Goal: Task Accomplishment & Management: Use online tool/utility

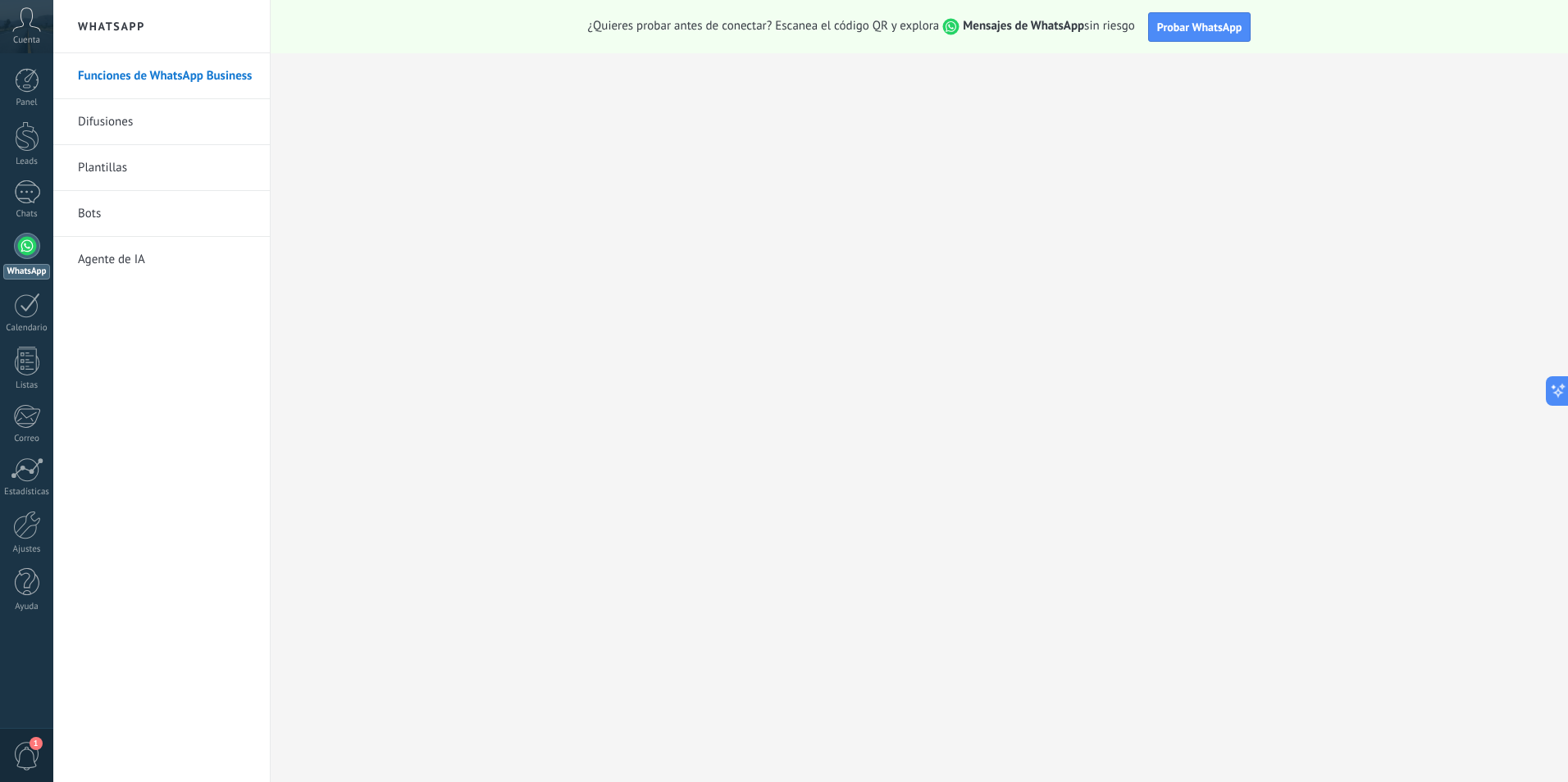
click at [16, 38] on span "Cuenta" at bounding box center [26, 40] width 27 height 11
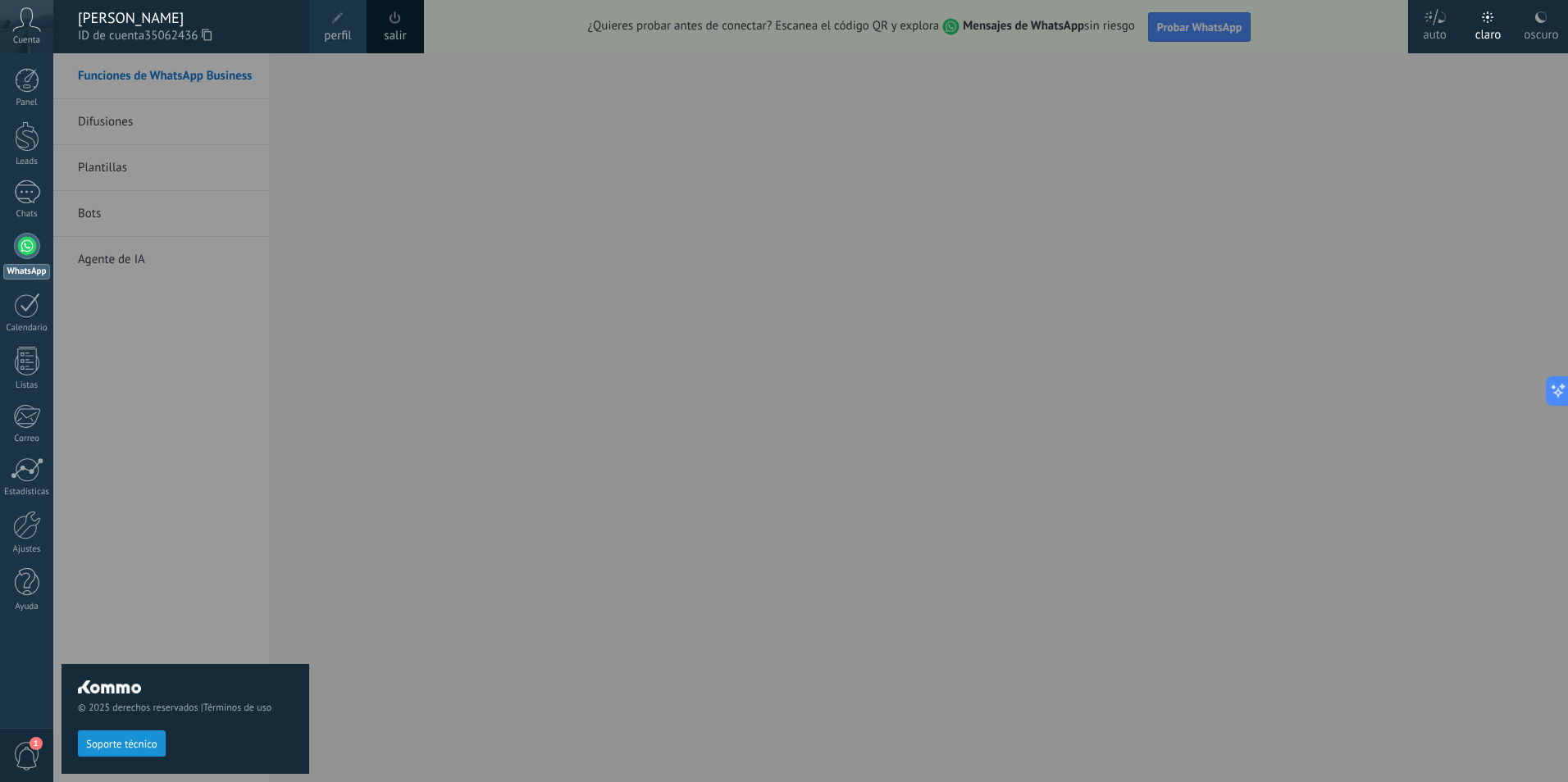
click at [316, 29] on link "perfil" at bounding box center [338, 27] width 57 height 53
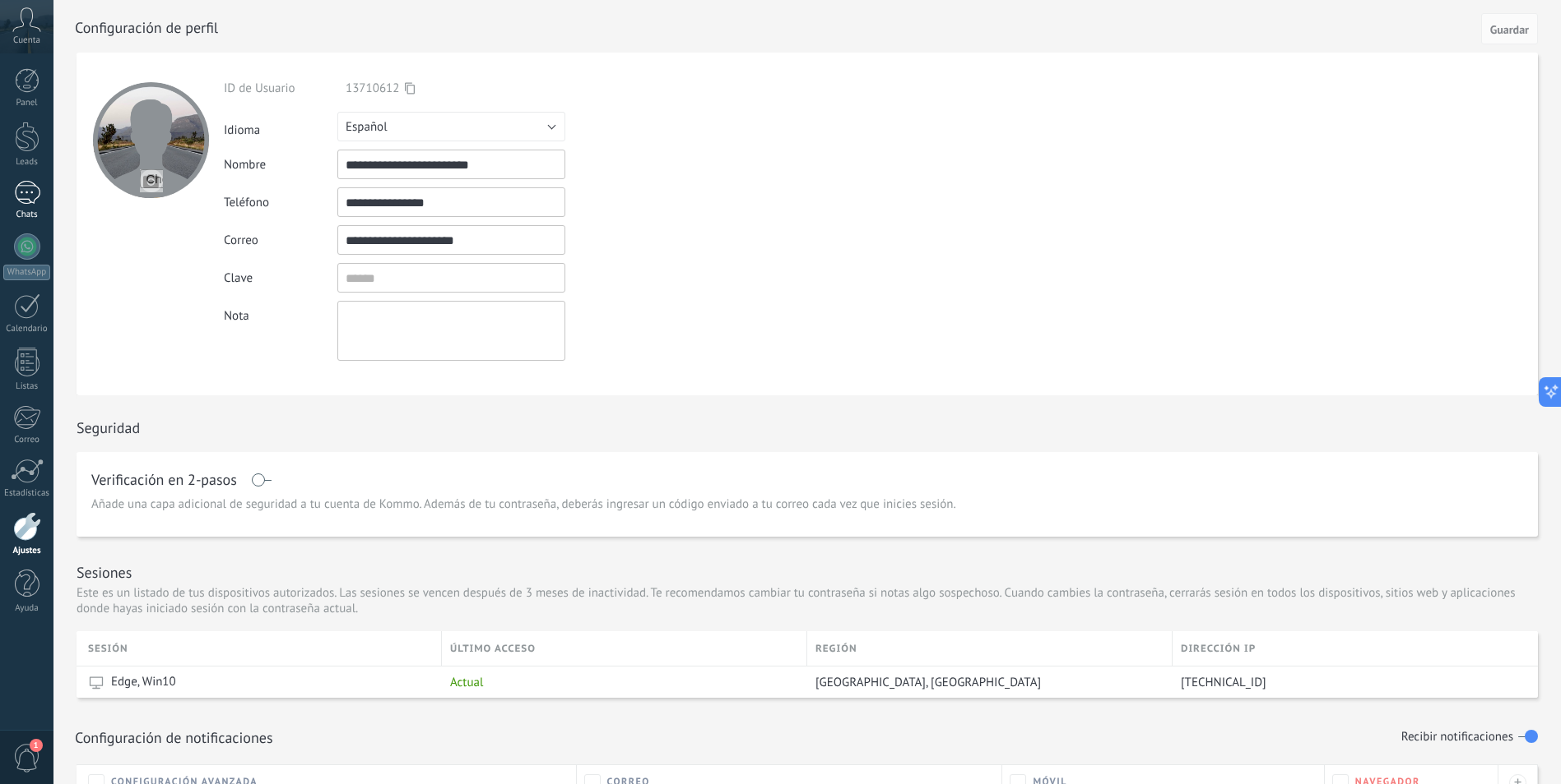
click at [7, 188] on link "Chats" at bounding box center [27, 200] width 53 height 39
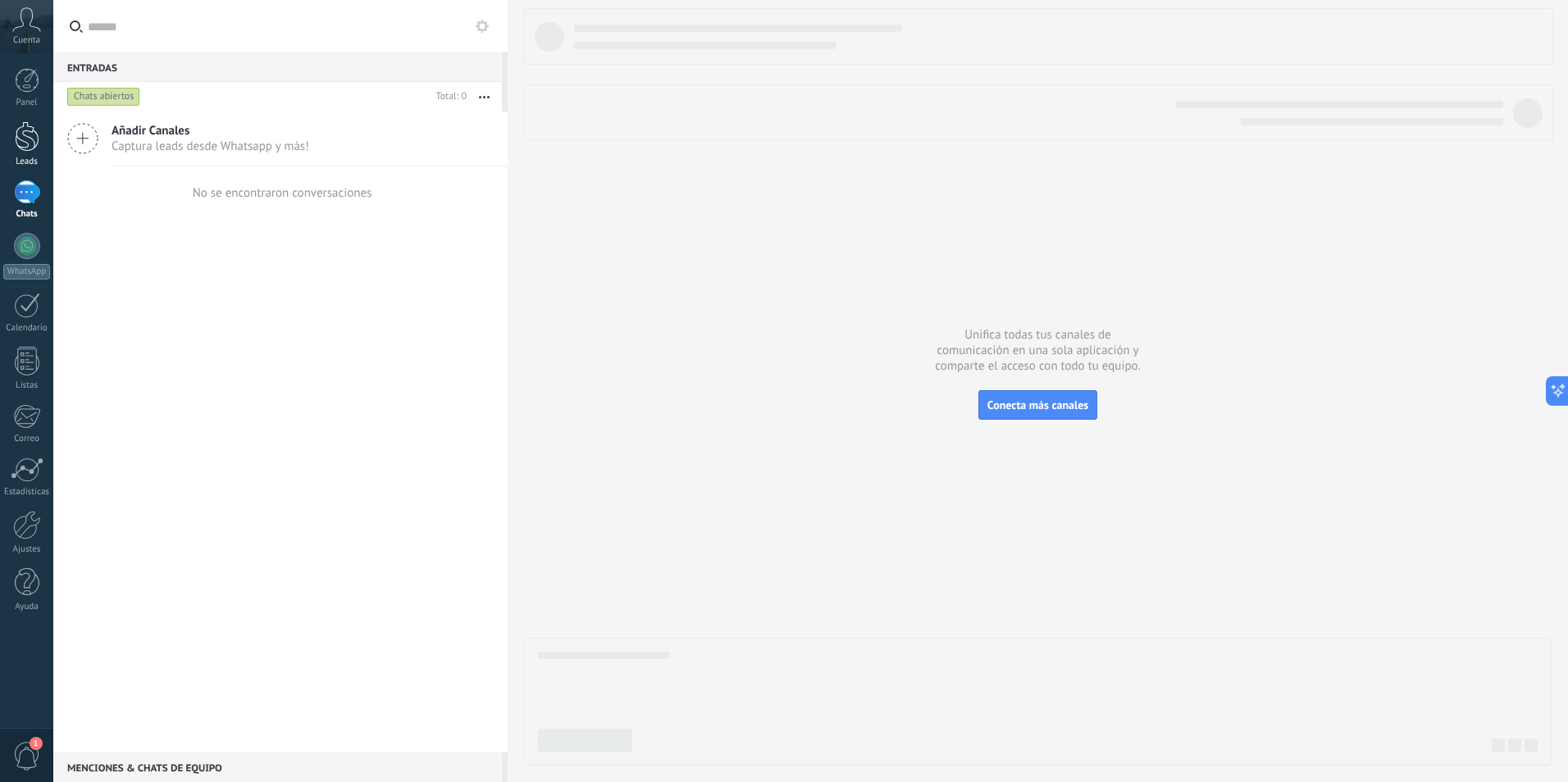
click at [18, 145] on div at bounding box center [27, 136] width 25 height 31
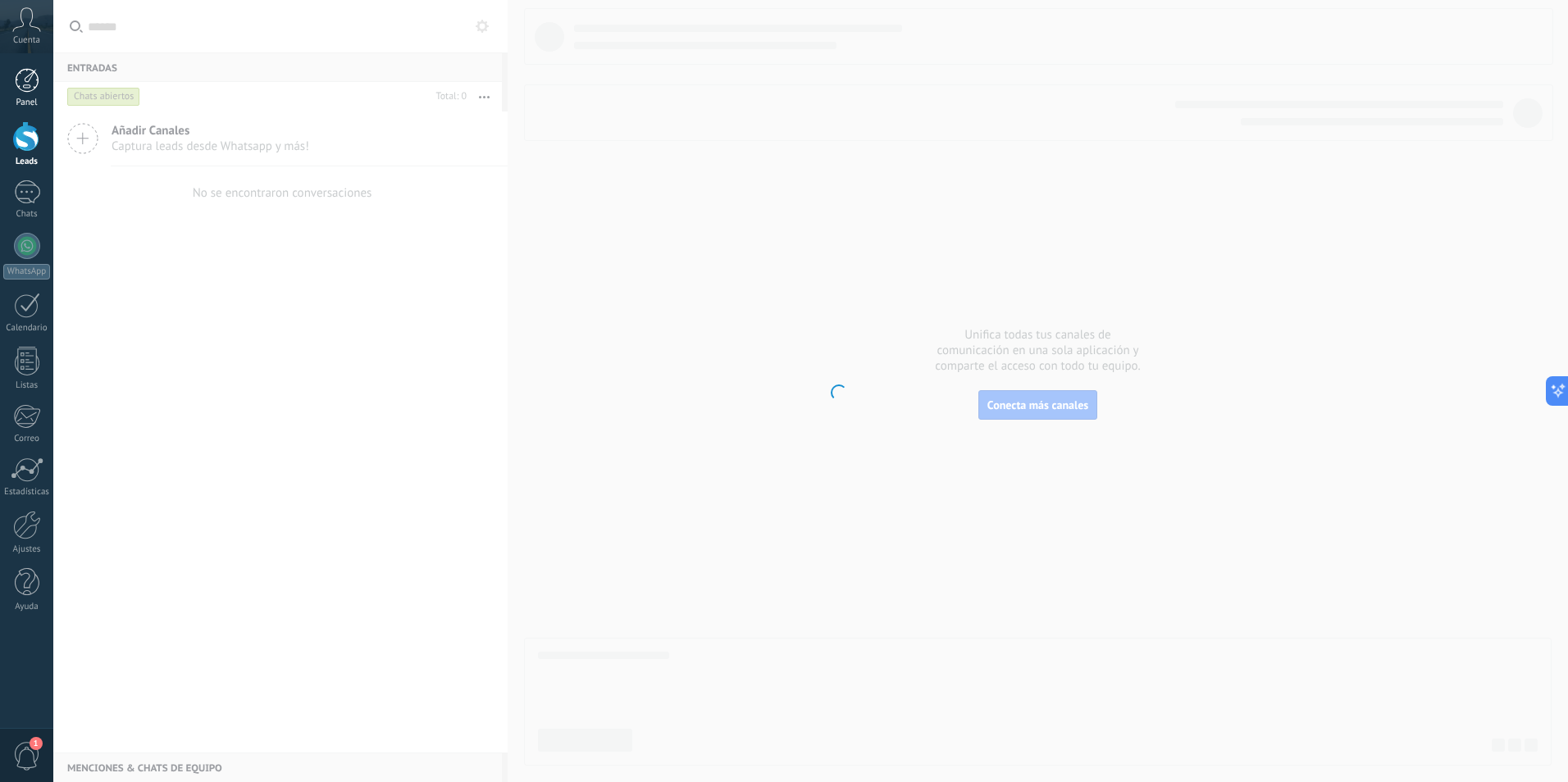
click at [27, 83] on div at bounding box center [27, 80] width 25 height 25
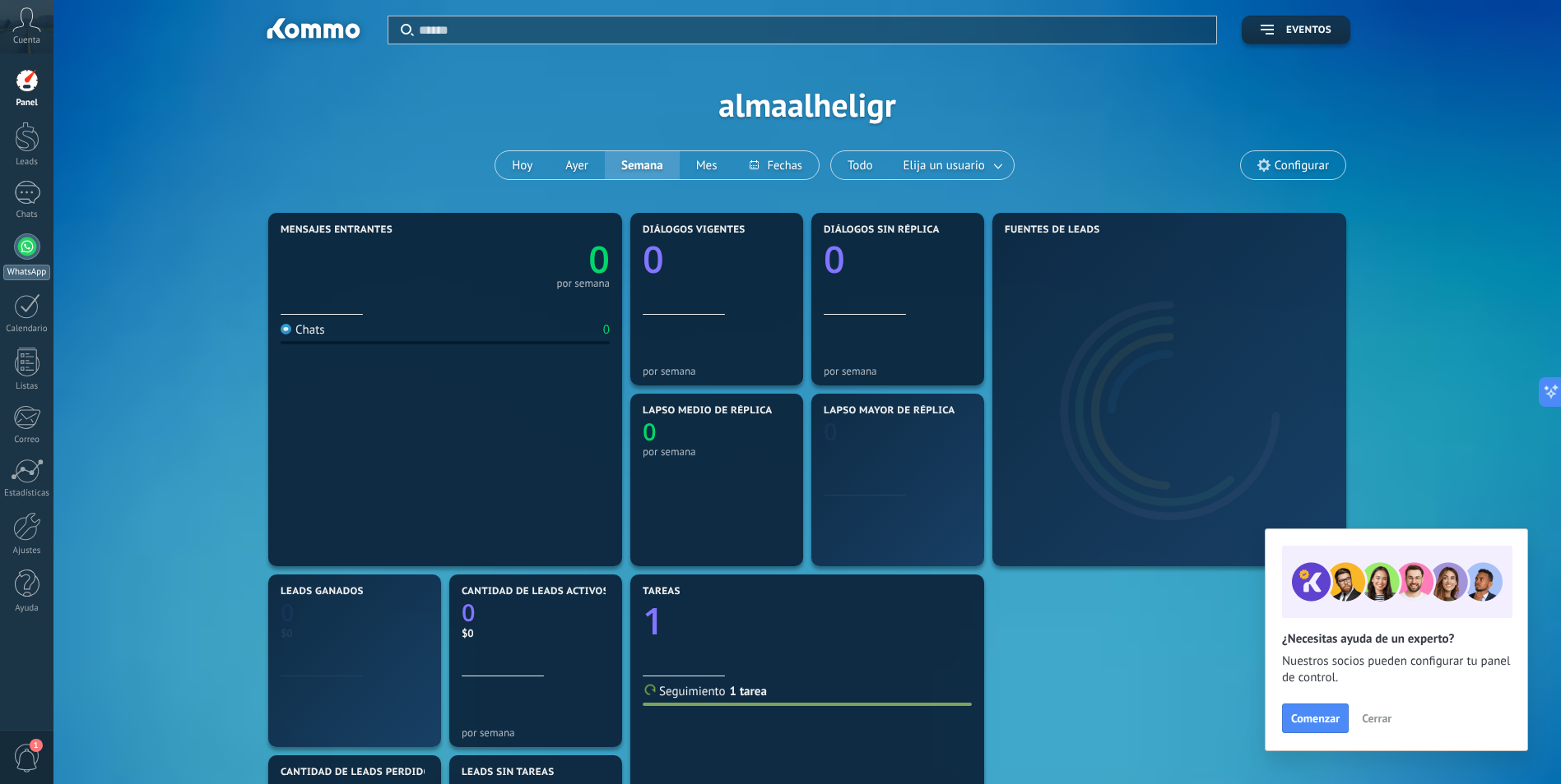
click at [19, 260] on link "WhatsApp" at bounding box center [27, 257] width 53 height 46
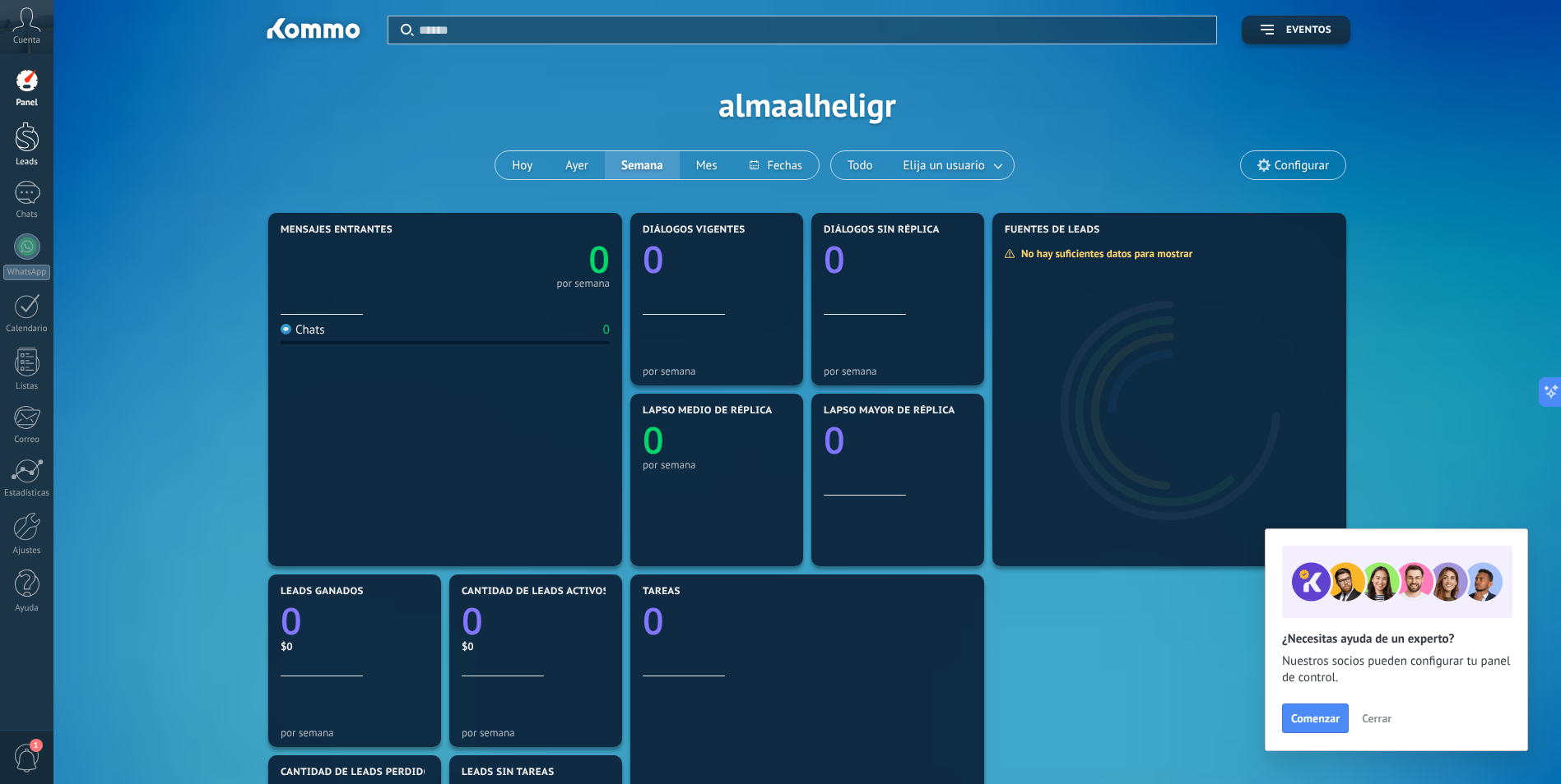
click at [15, 144] on div at bounding box center [27, 136] width 25 height 31
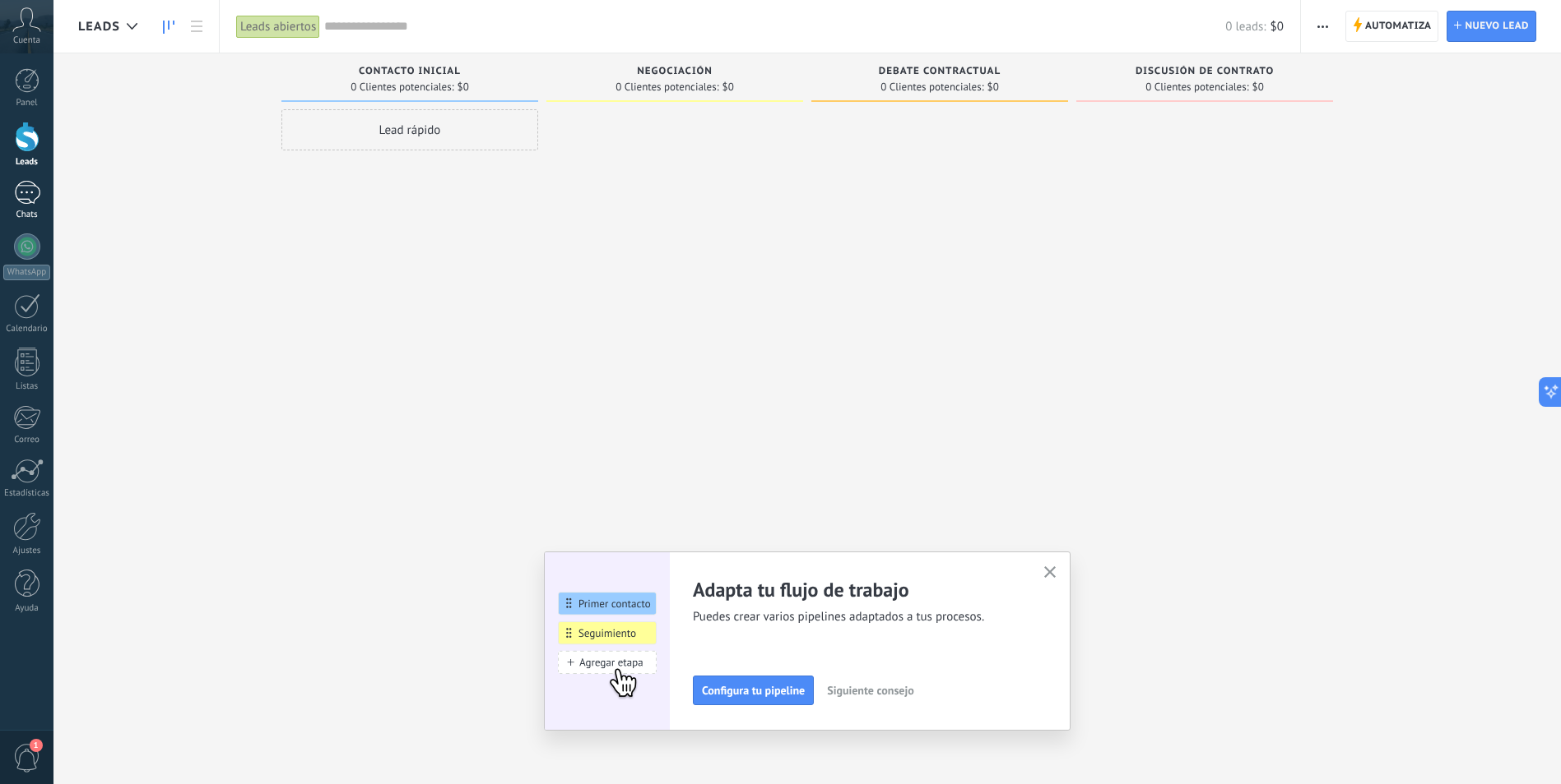
click at [22, 197] on div at bounding box center [27, 193] width 27 height 24
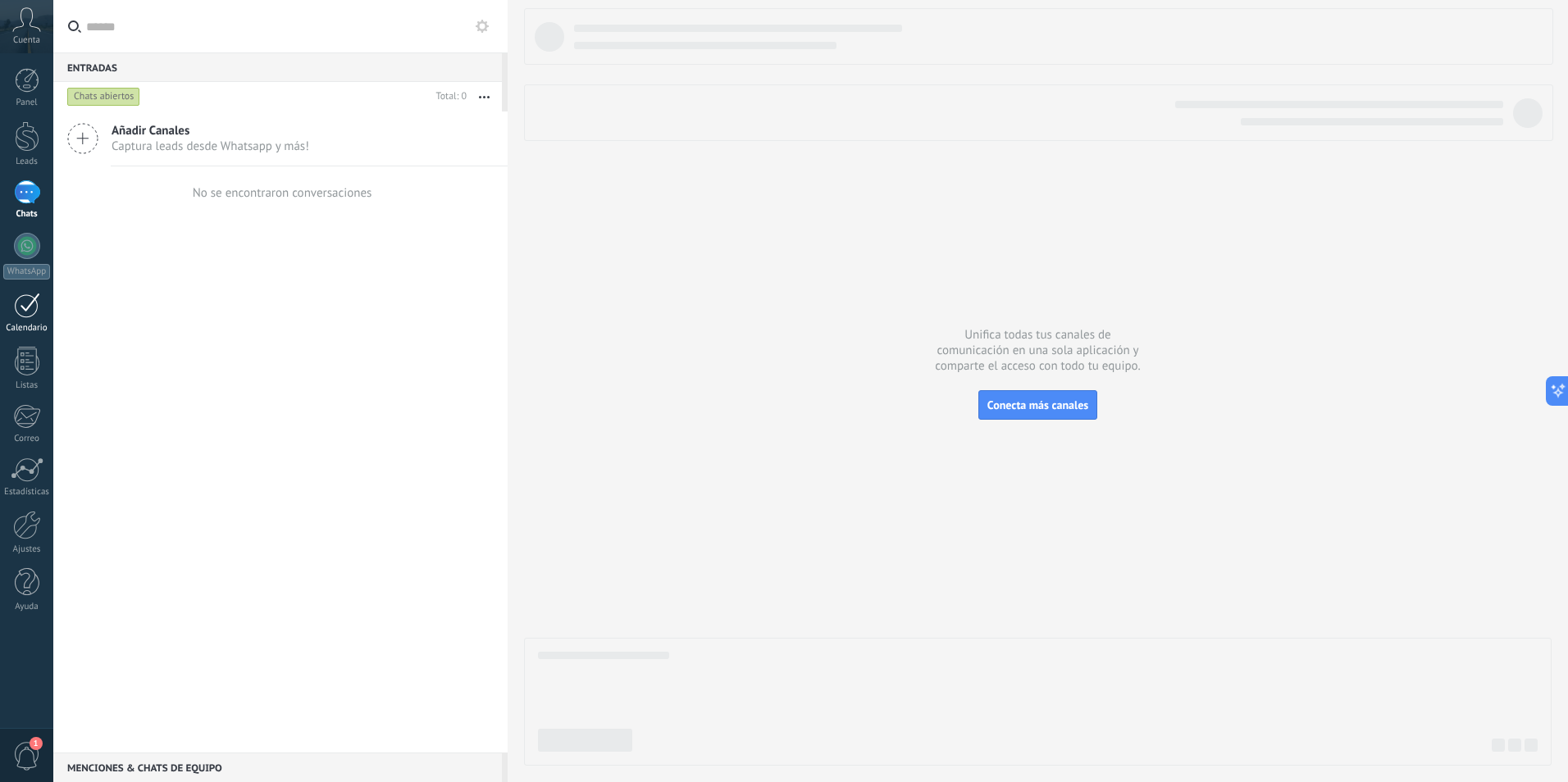
click at [27, 318] on link "Calendario" at bounding box center [27, 313] width 53 height 41
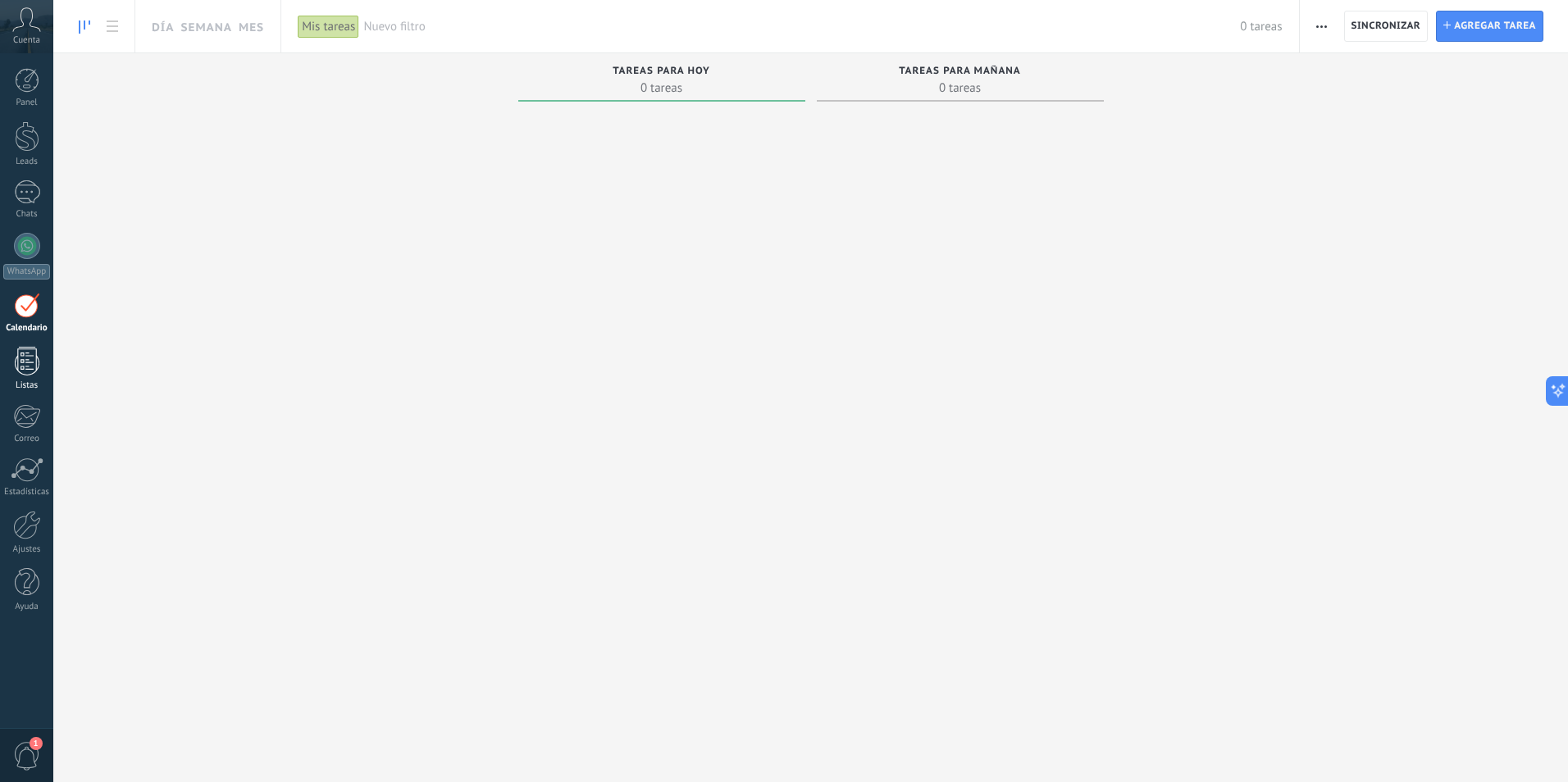
click at [21, 368] on div at bounding box center [27, 360] width 25 height 29
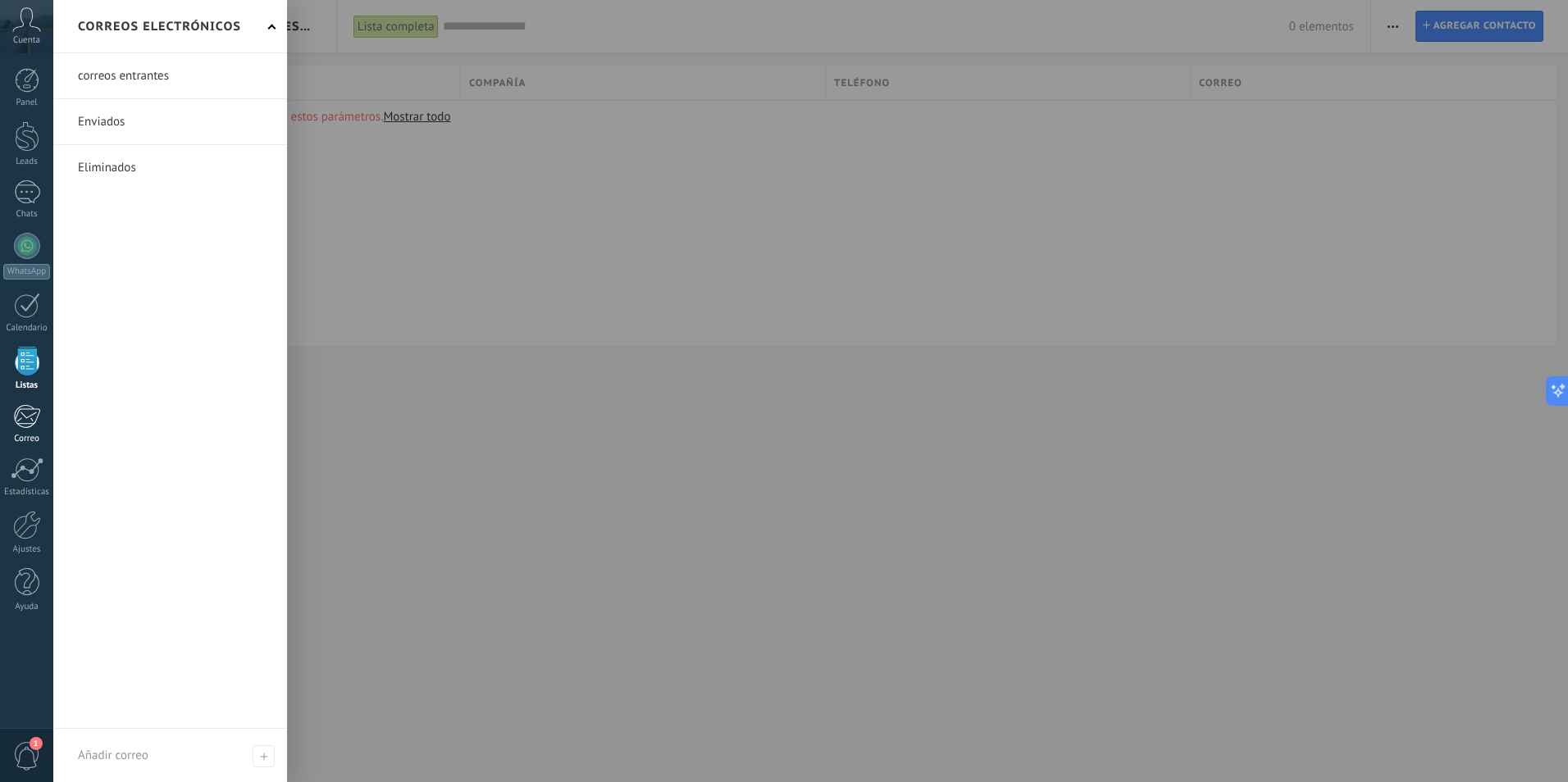
click at [31, 423] on div at bounding box center [26, 417] width 27 height 25
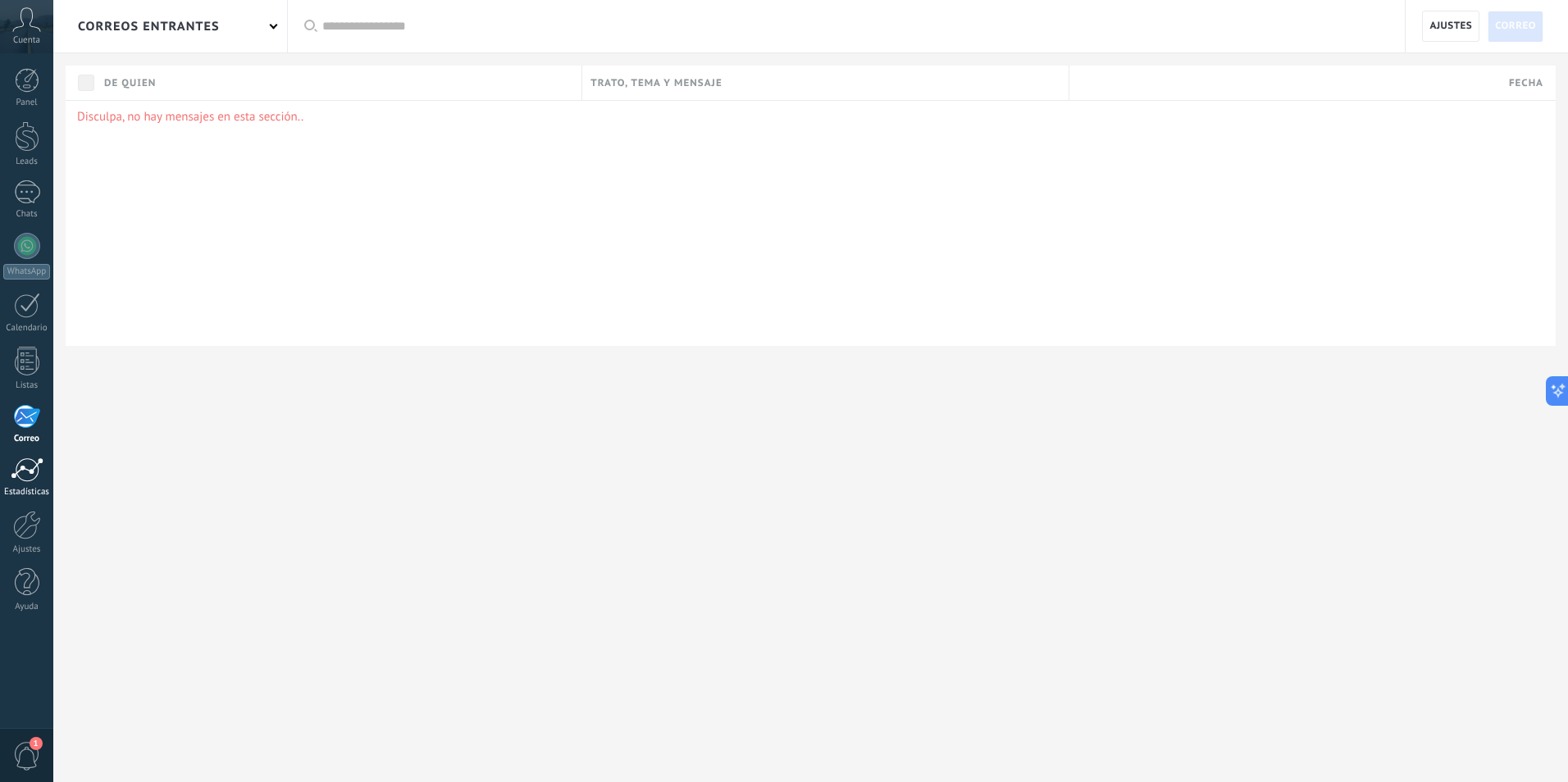
click at [19, 478] on div at bounding box center [27, 470] width 33 height 25
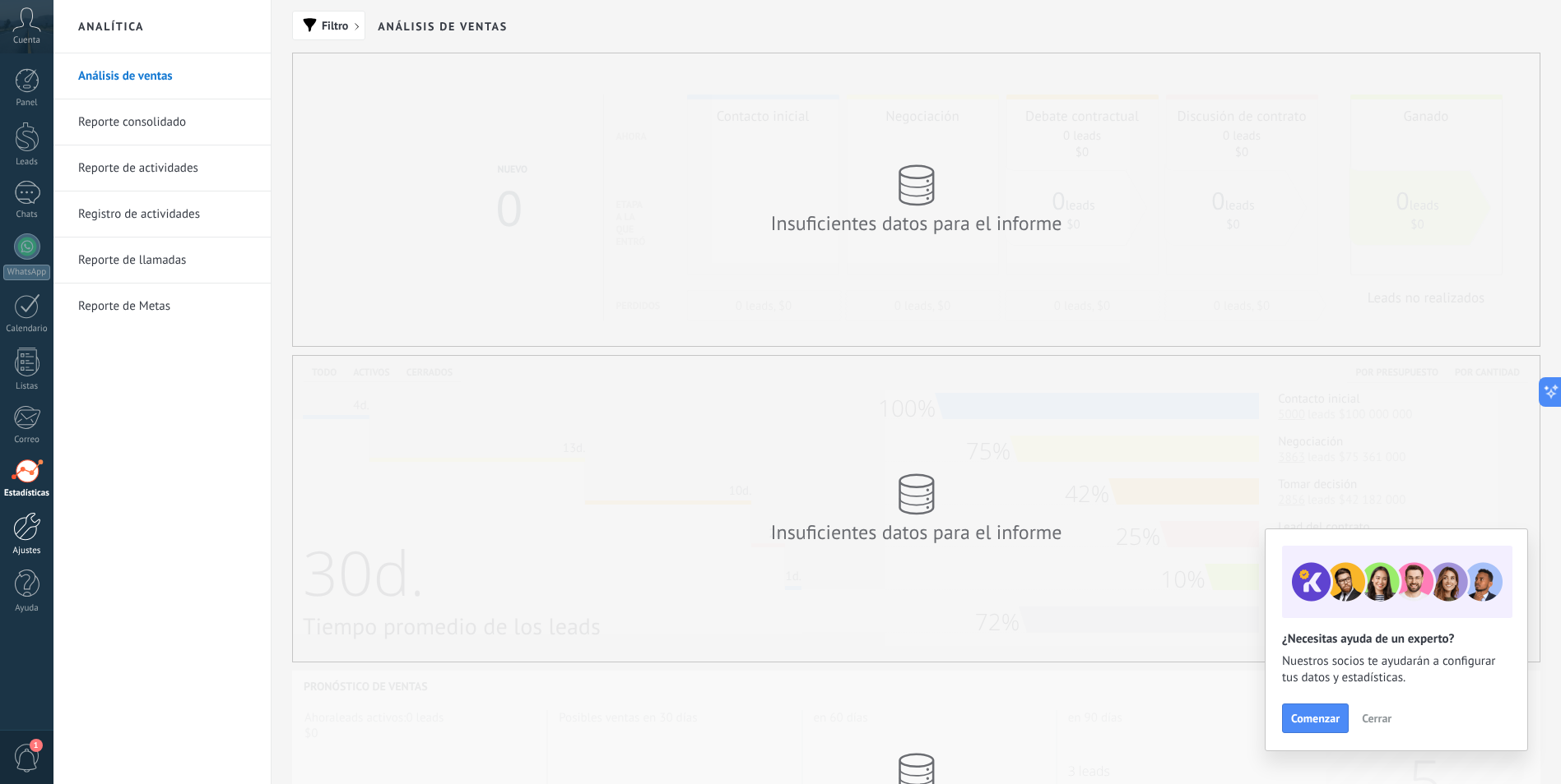
click at [26, 533] on div at bounding box center [27, 526] width 28 height 29
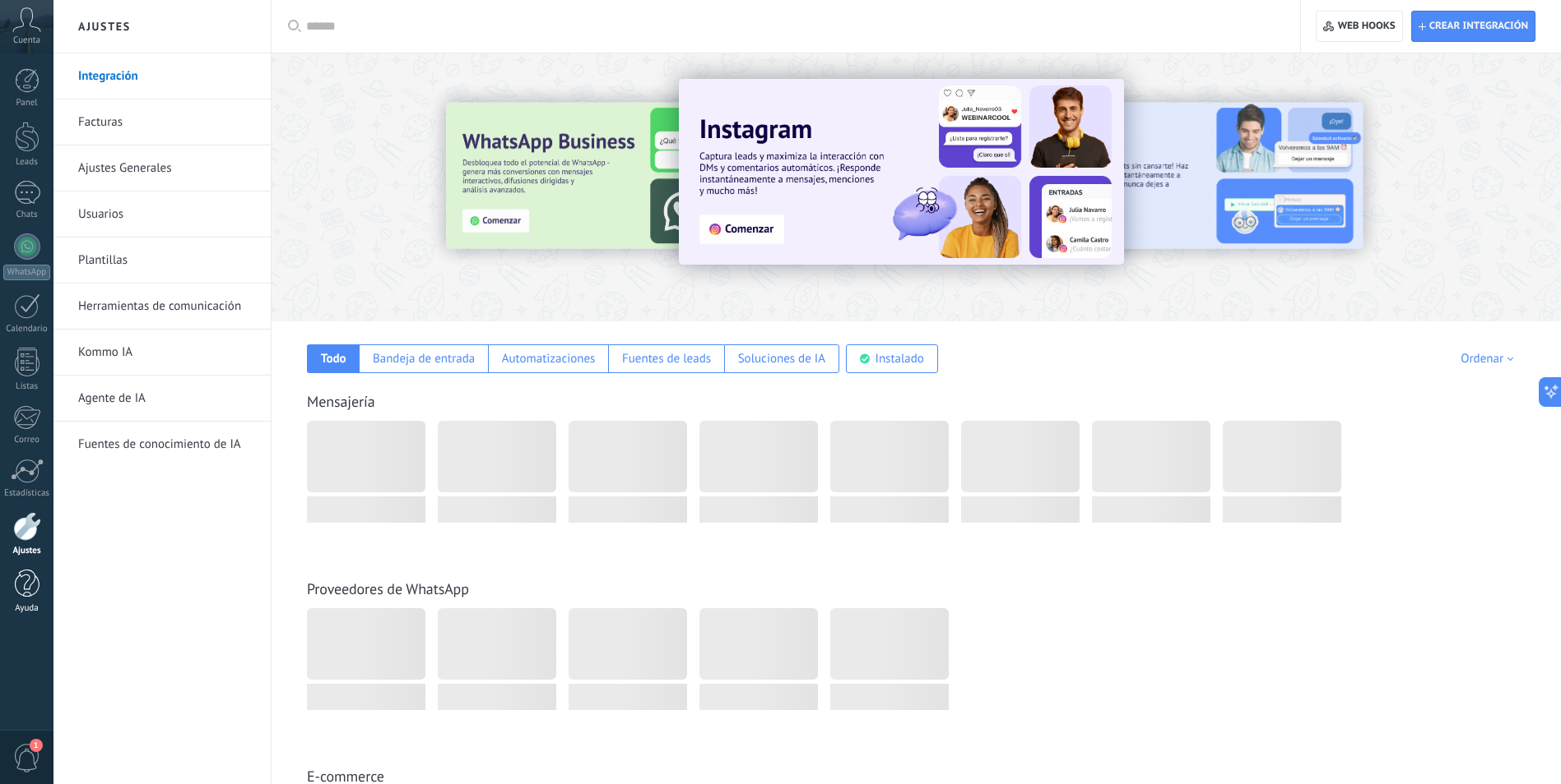
click at [20, 594] on div at bounding box center [27, 584] width 25 height 29
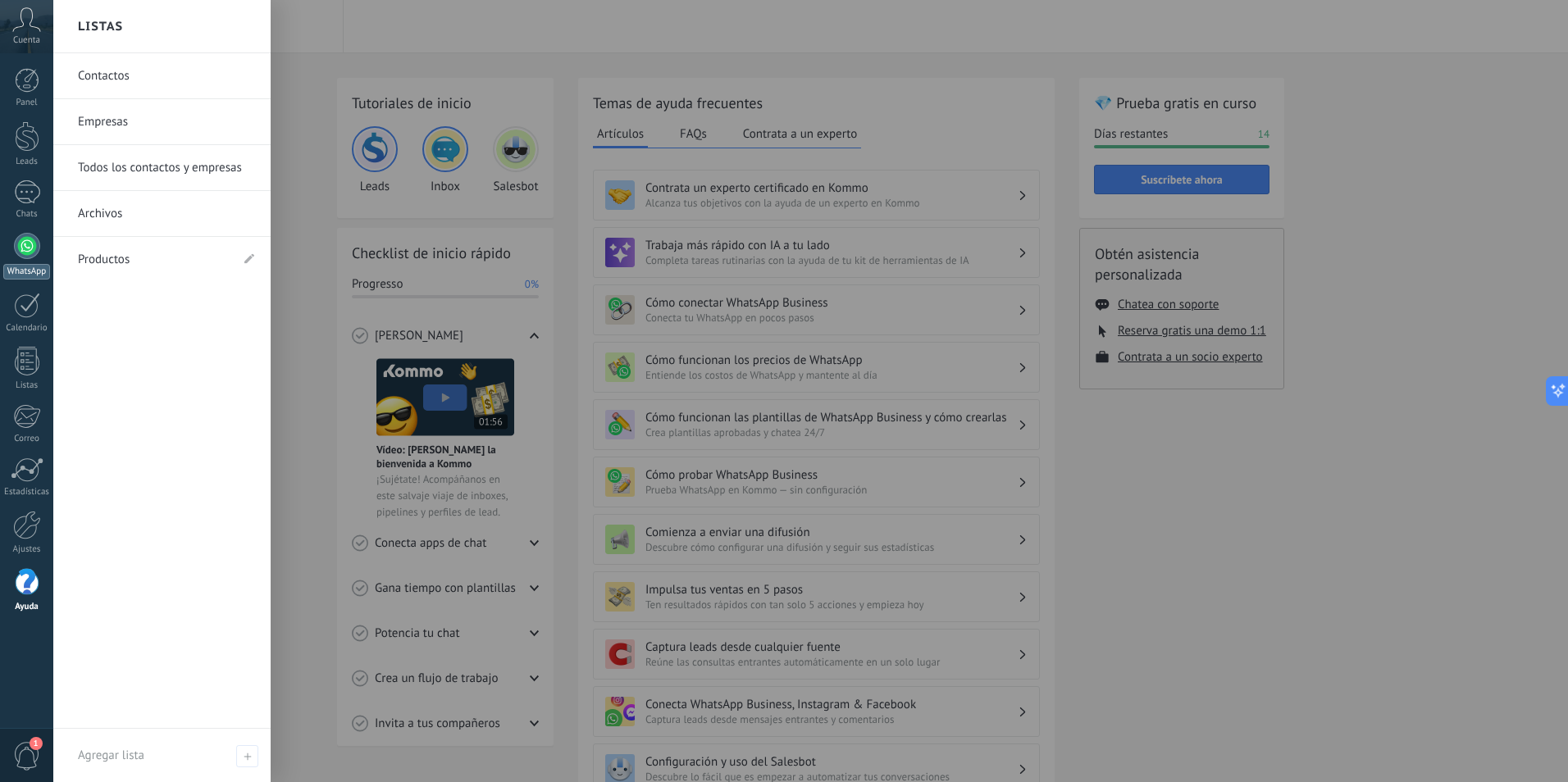
click at [27, 247] on div at bounding box center [27, 246] width 27 height 27
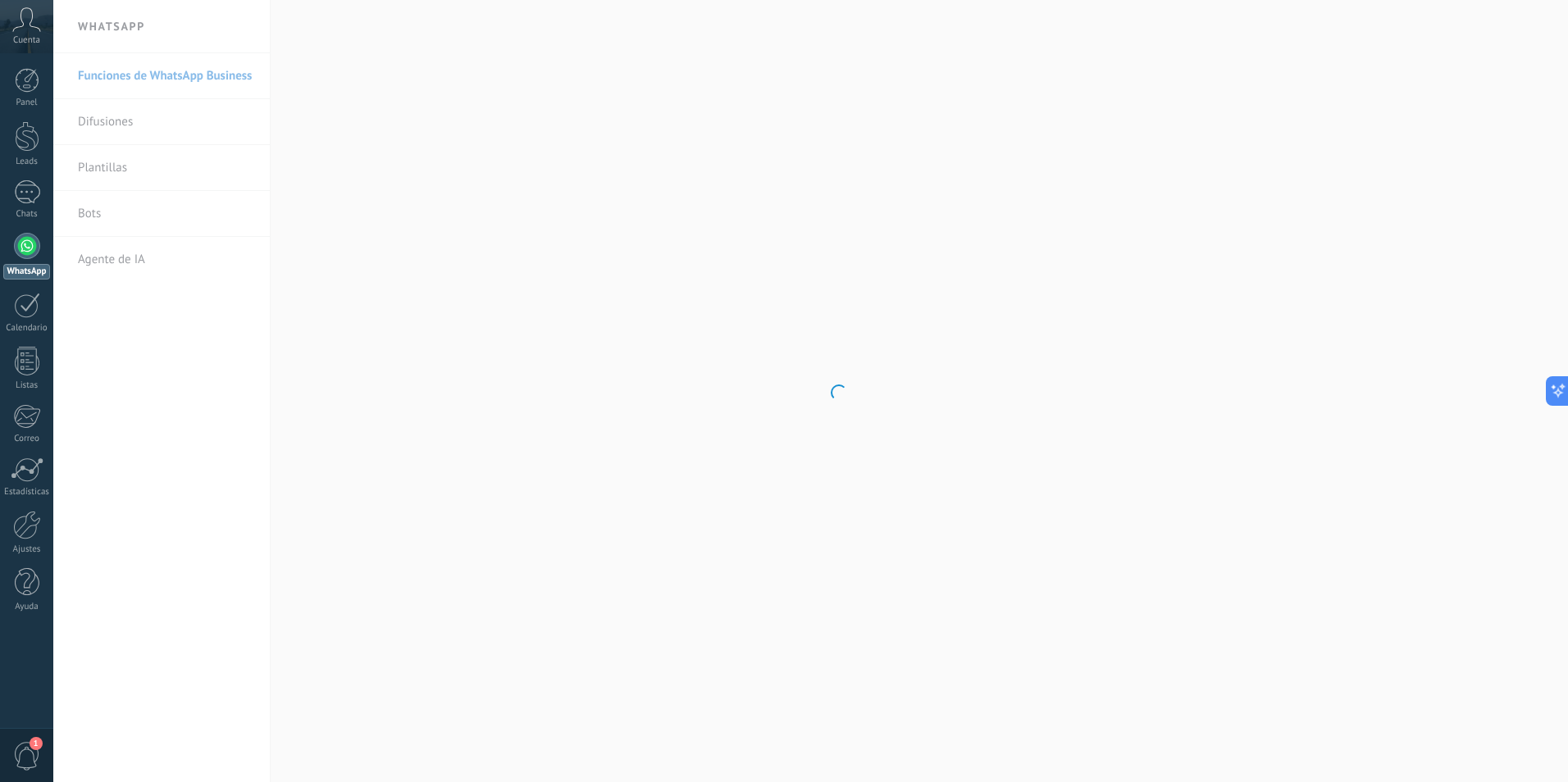
click at [22, 750] on span "1" at bounding box center [27, 756] width 28 height 29
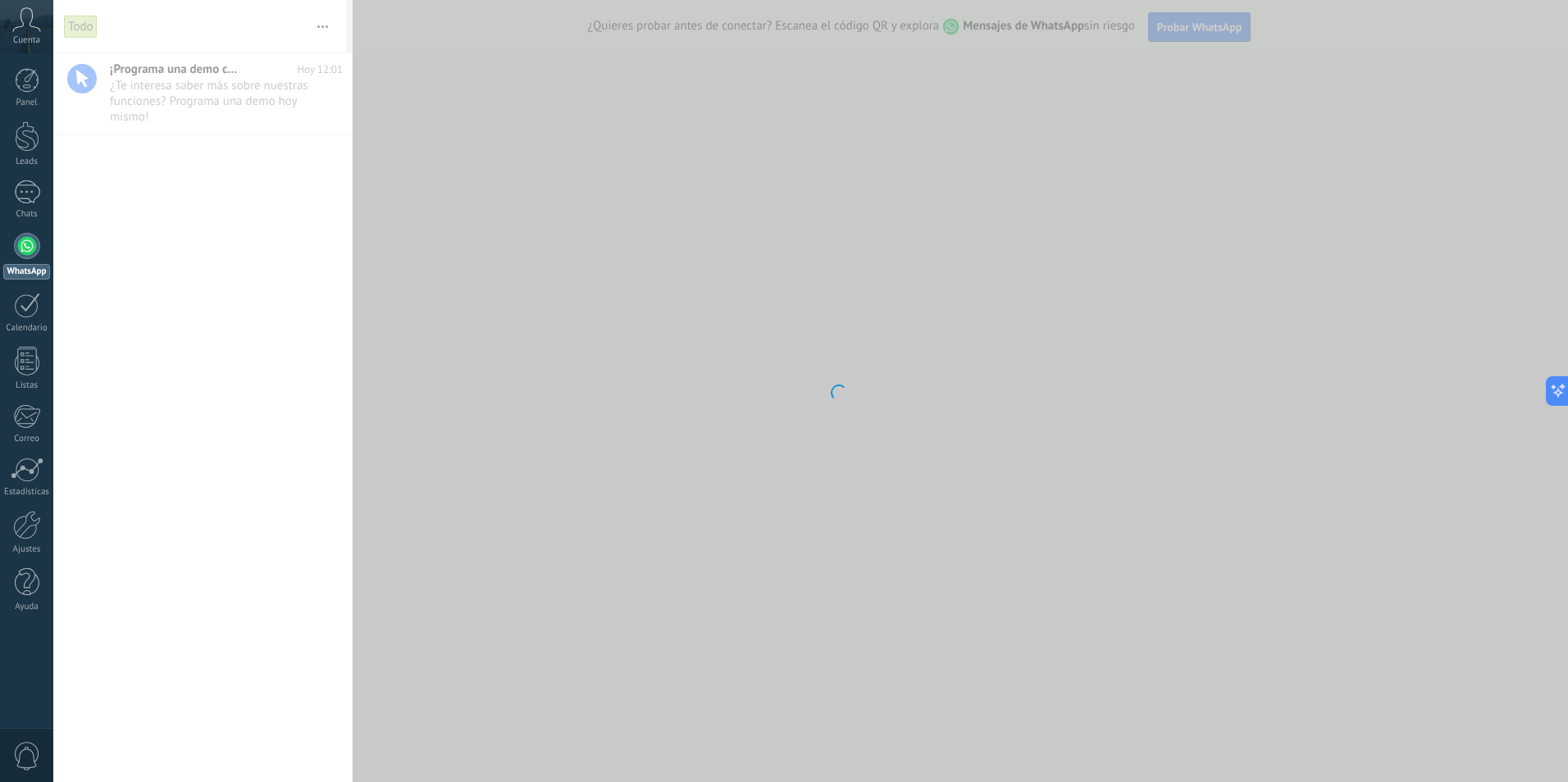
click at [380, 184] on body ".abccls-1,.abccls-2{fill-rule:evenodd}.abccls-2{fill:#fff} .abfcls-1{fill:none}…" at bounding box center [784, 391] width 1568 height 782
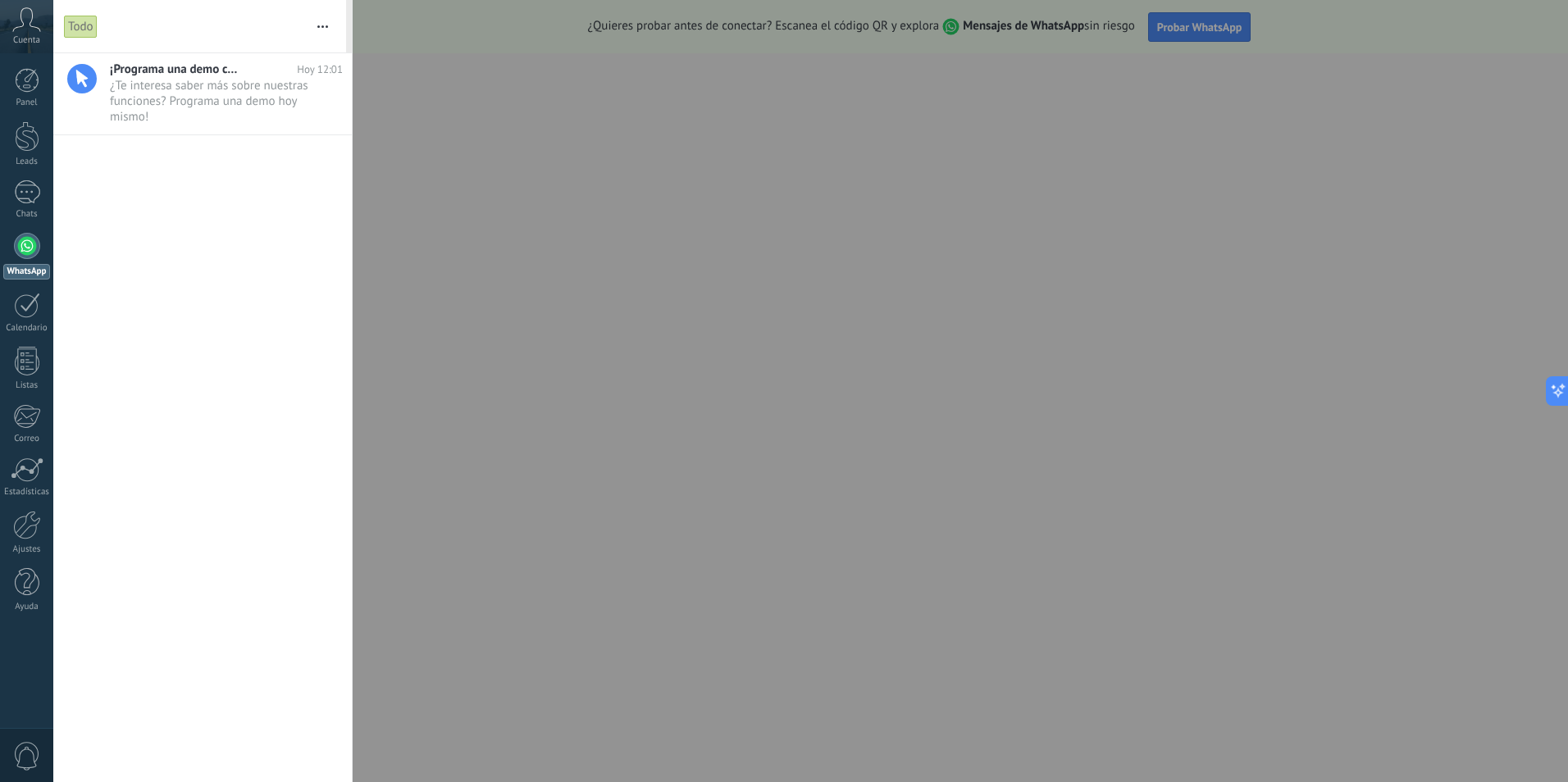
click at [9, 238] on link "WhatsApp" at bounding box center [27, 256] width 53 height 46
click at [665, 288] on div at bounding box center [784, 391] width 1568 height 782
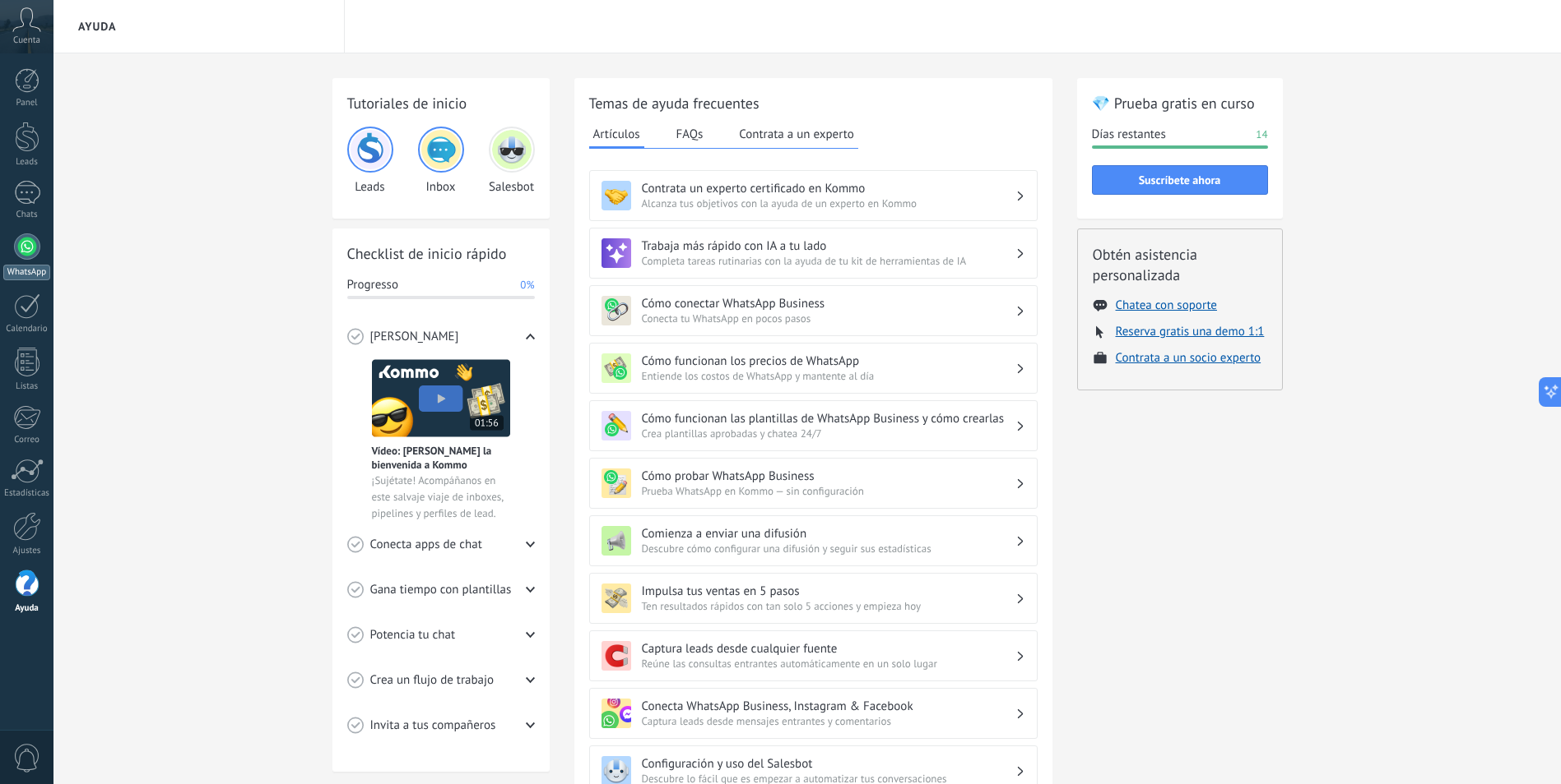
click at [14, 248] on div at bounding box center [27, 247] width 27 height 27
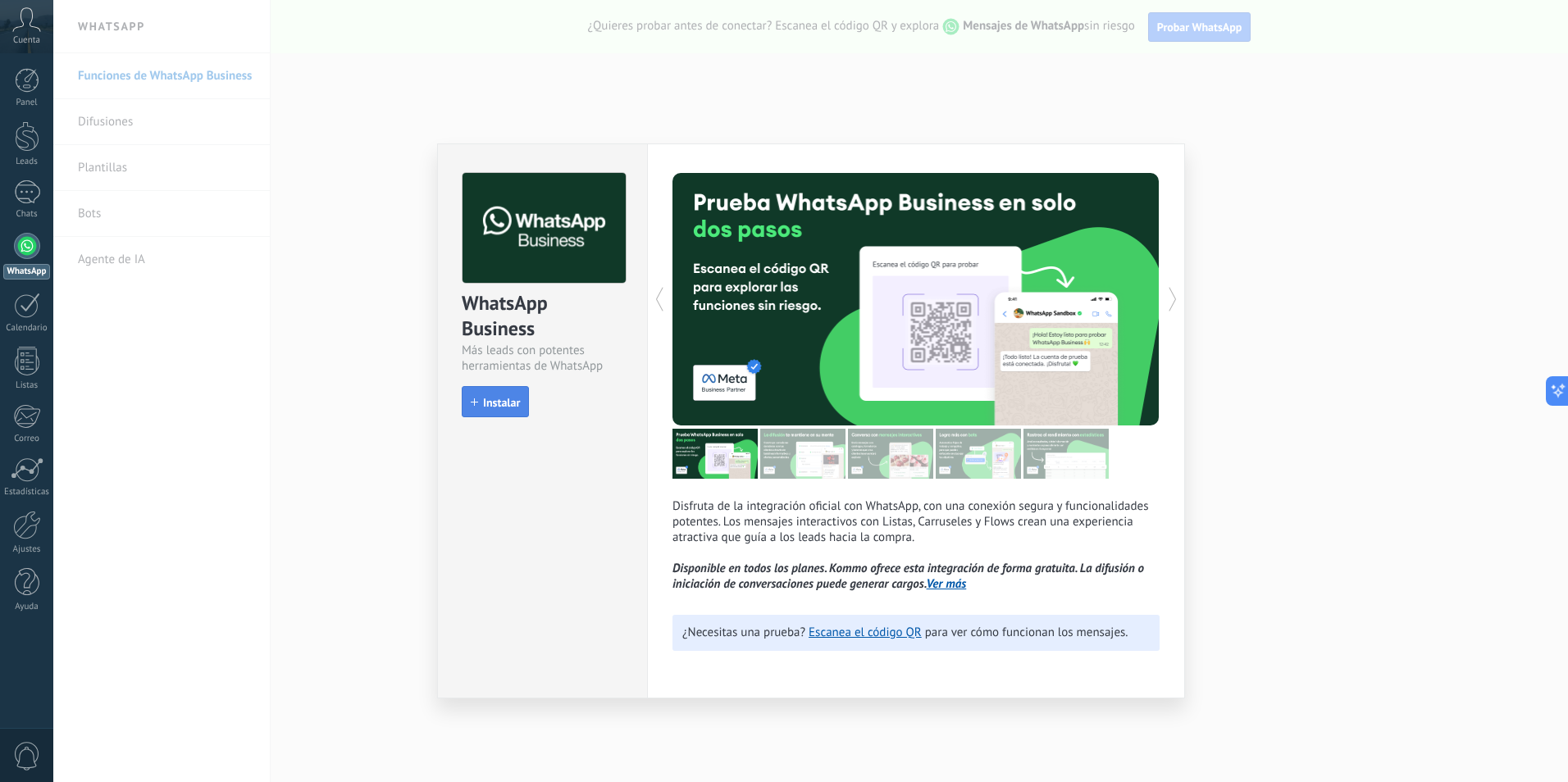
click at [512, 395] on button "Instalar" at bounding box center [495, 402] width 67 height 32
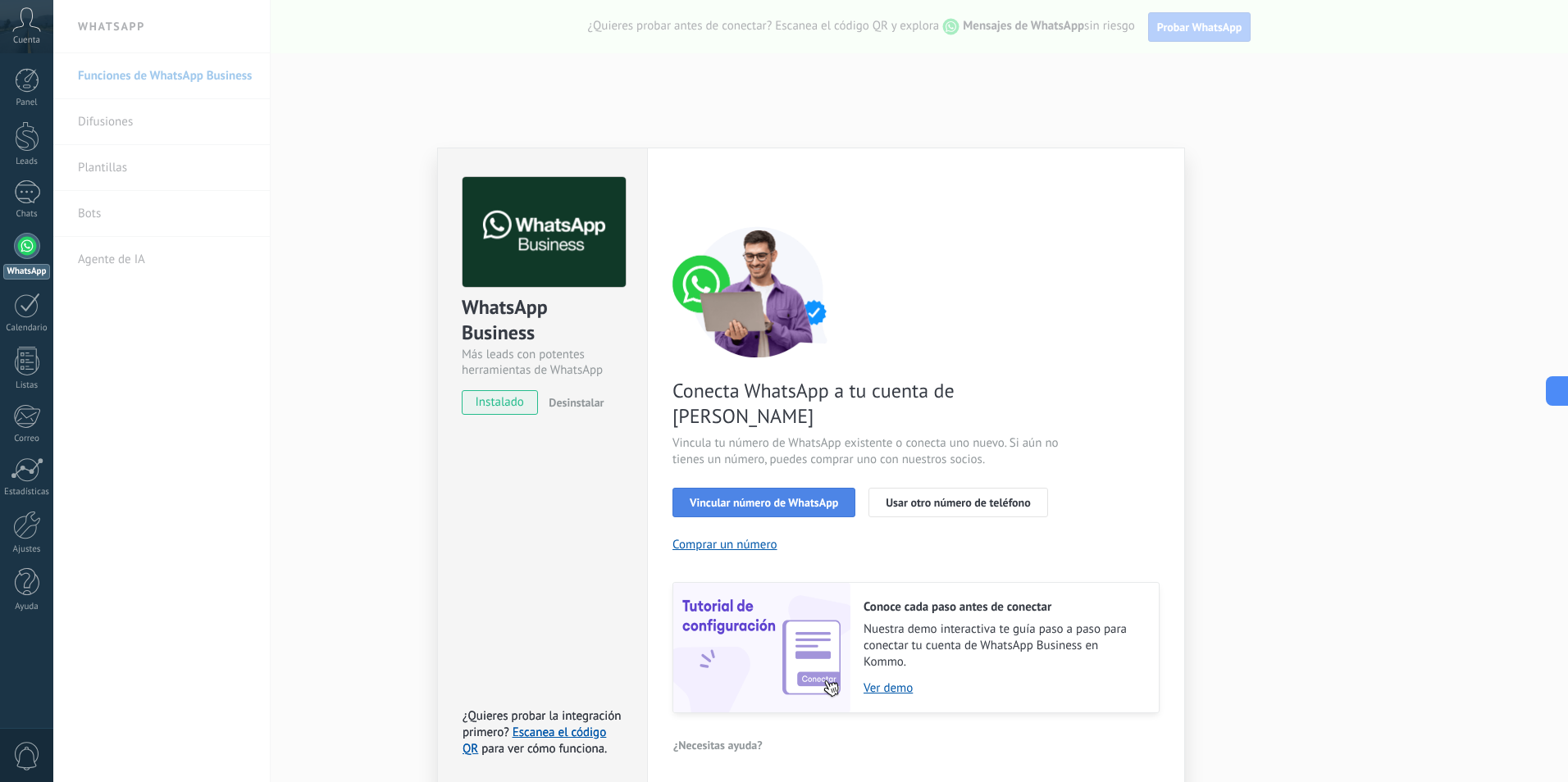
click at [804, 497] on span "Vincular número de WhatsApp" at bounding box center [763, 503] width 149 height 12
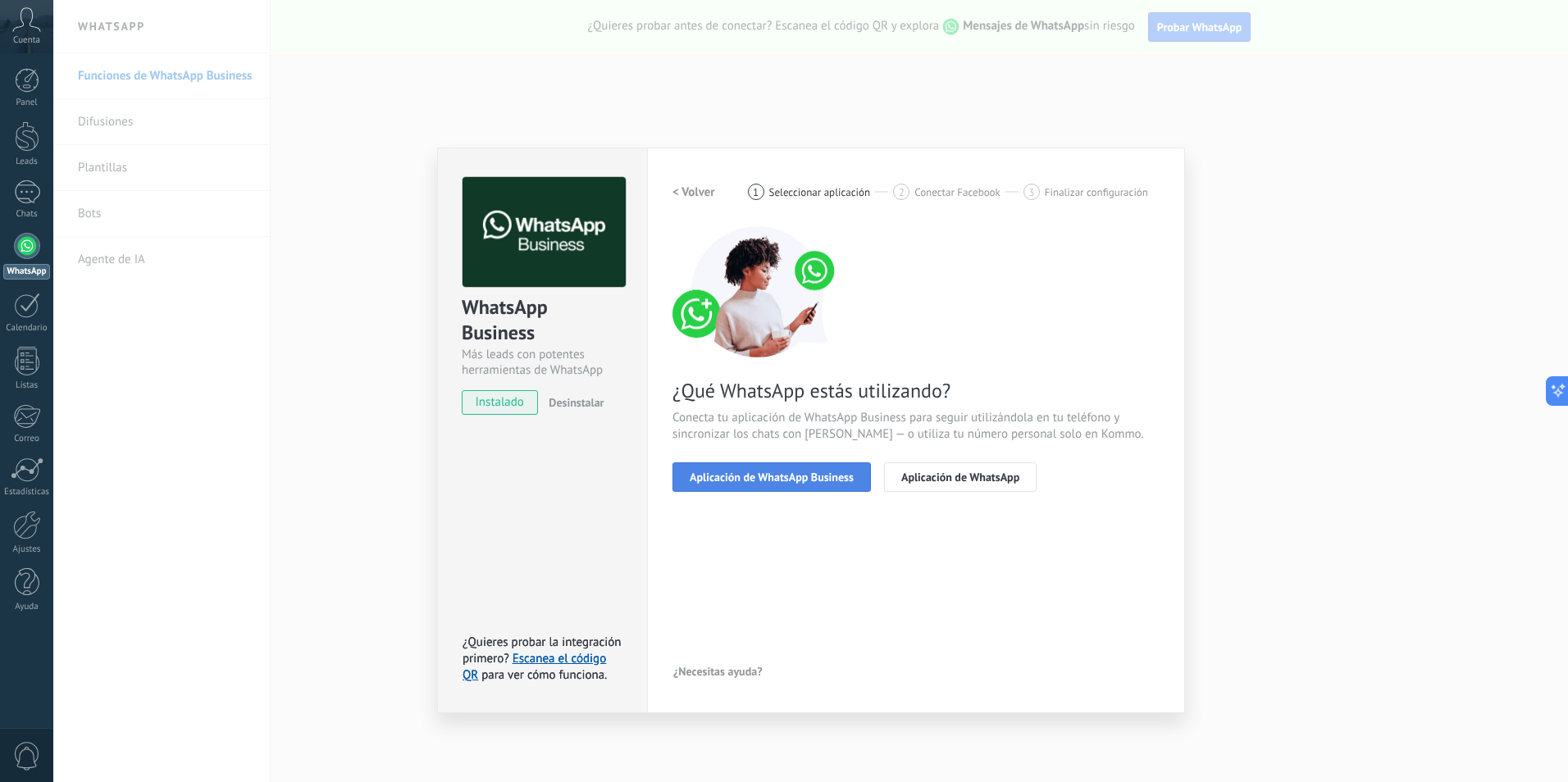
click at [758, 464] on button "Aplicación de WhatsApp Business" at bounding box center [772, 478] width 199 height 30
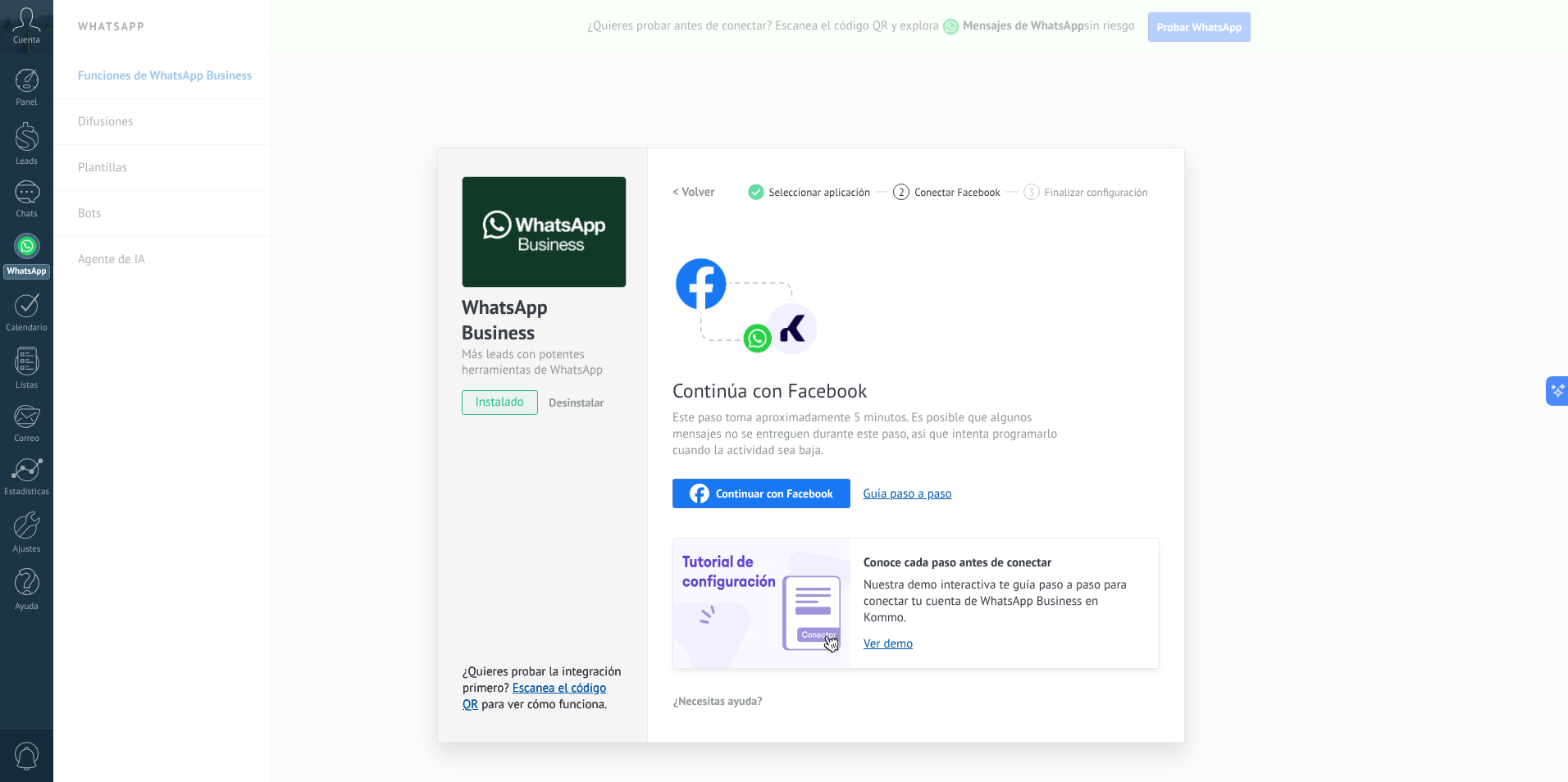
click at [756, 493] on span "Continuar con Facebook" at bounding box center [774, 494] width 117 height 12
click at [726, 496] on span "Continuar con Facebook" at bounding box center [774, 494] width 117 height 12
